Goal: Navigation & Orientation: Find specific page/section

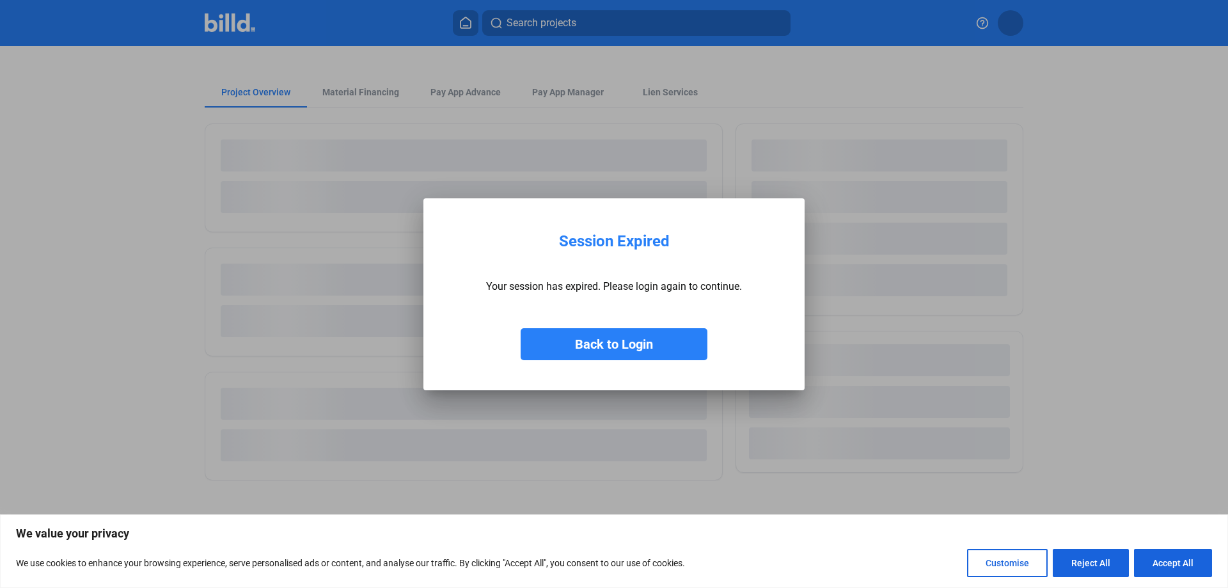
click at [632, 342] on button "Back to Login" at bounding box center [614, 344] width 187 height 32
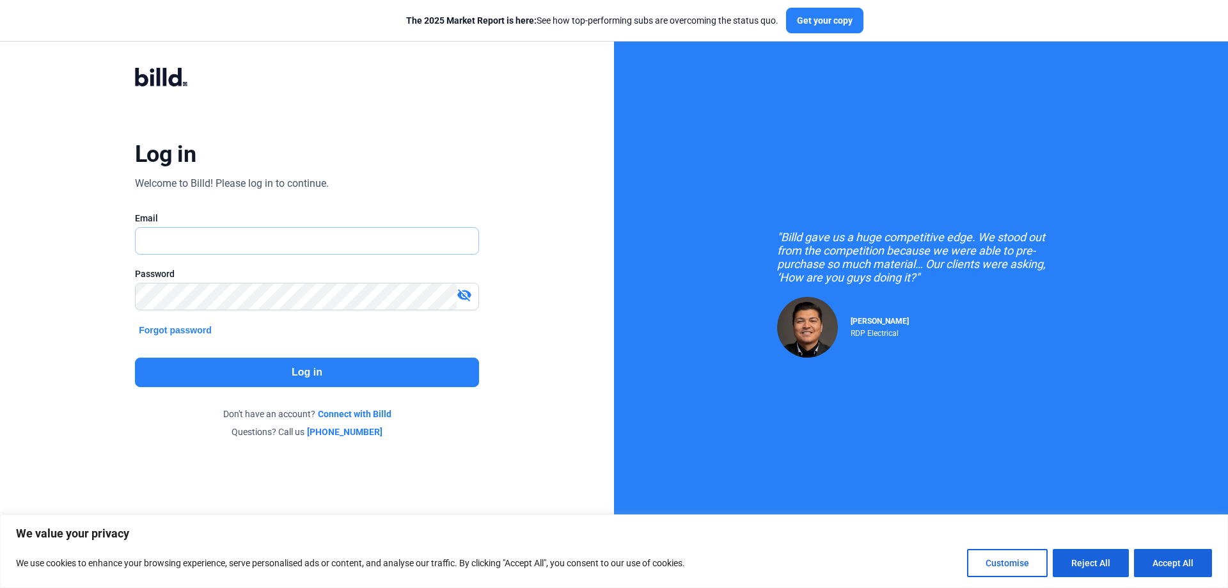
type input "[PERSON_NAME][EMAIL_ADDRESS][DOMAIN_NAME]"
click at [215, 365] on button "Log in" at bounding box center [307, 372] width 344 height 29
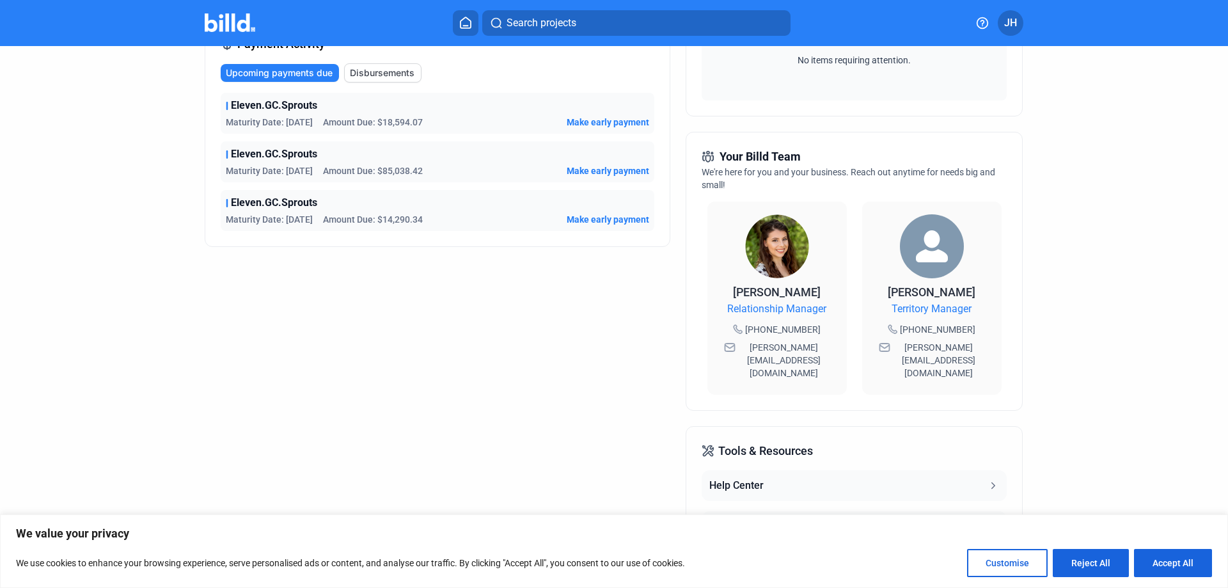
scroll to position [256, 0]
